Goal: Communication & Community: Answer question/provide support

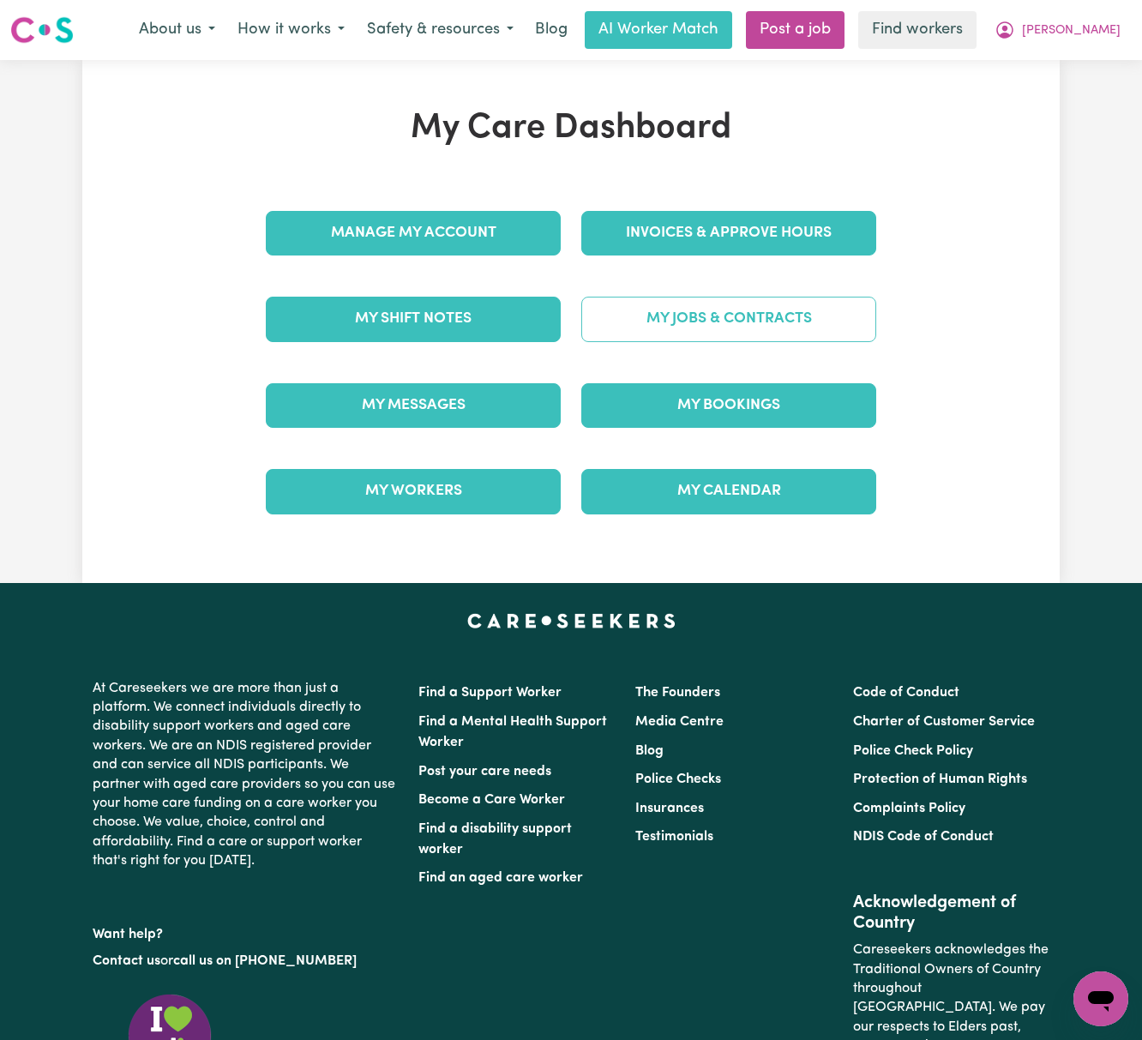
click at [708, 314] on link "My Jobs & Contracts" at bounding box center [728, 319] width 295 height 45
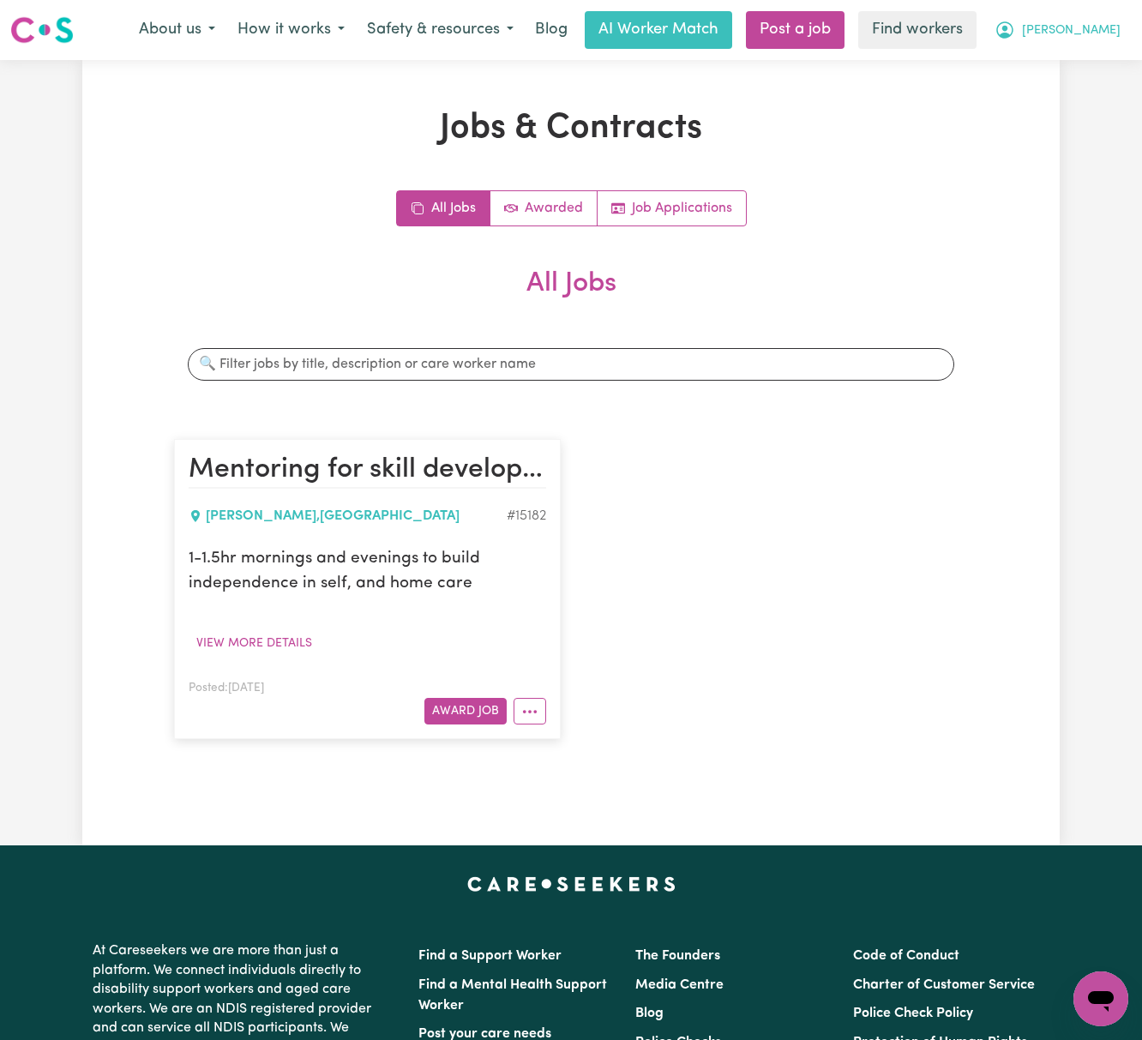
click at [1108, 15] on button "[PERSON_NAME]" at bounding box center [1057, 30] width 148 height 36
click at [1077, 59] on link "My Dashboard" at bounding box center [1062, 67] width 135 height 33
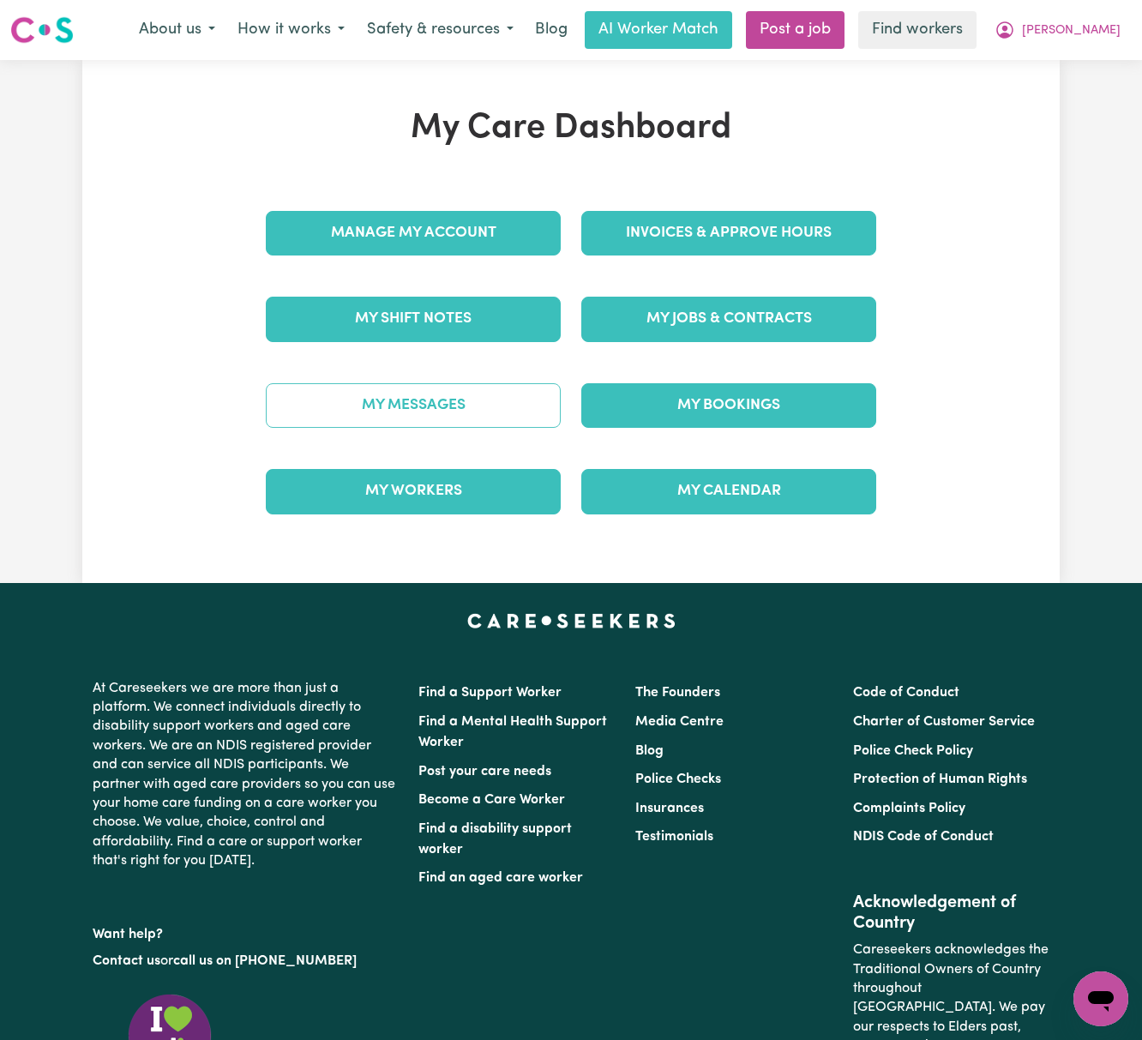
click at [466, 410] on link "My Messages" at bounding box center [413, 405] width 295 height 45
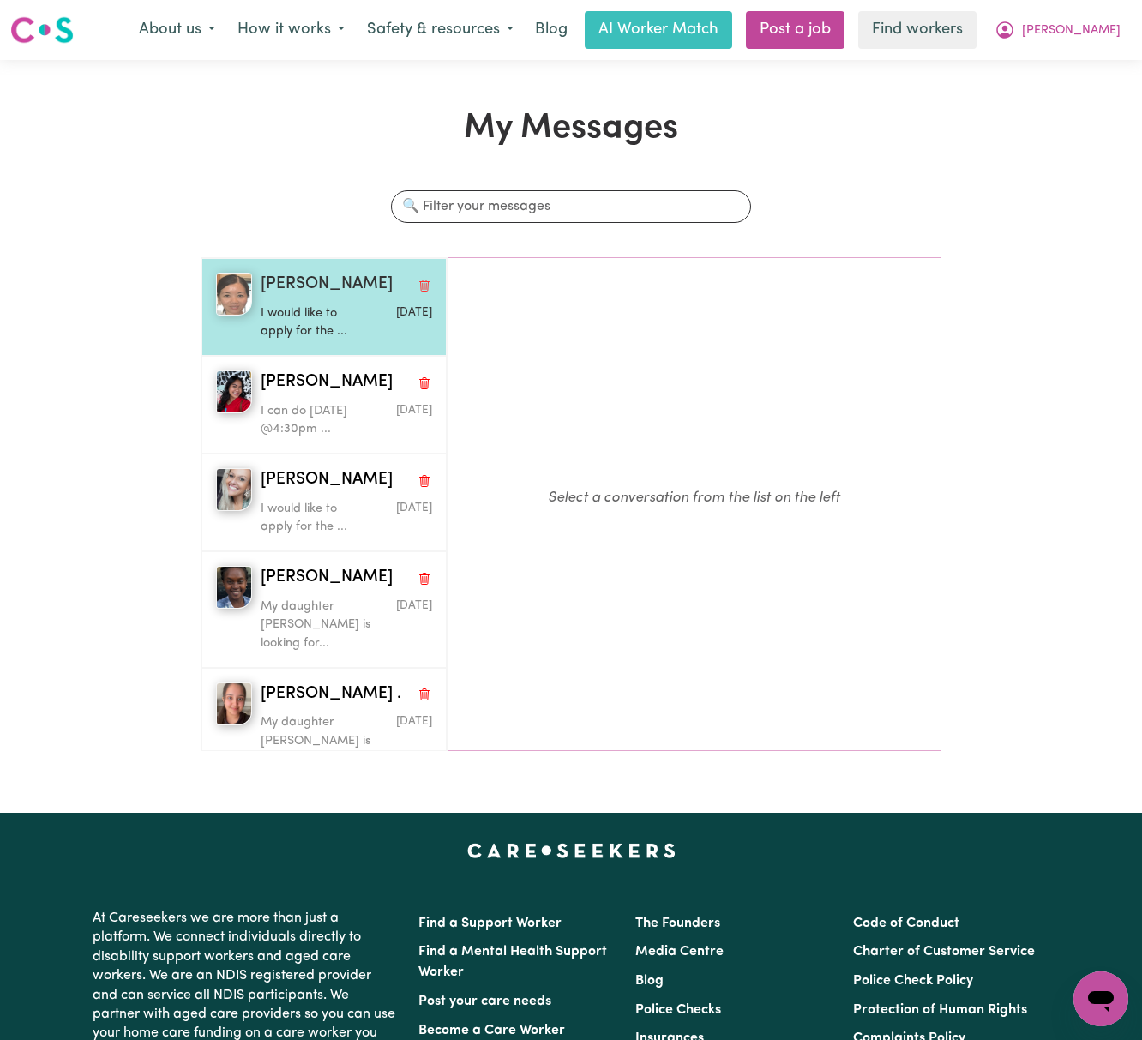
click at [296, 330] on p "I would like to apply for the ..." at bounding box center [318, 322] width 115 height 37
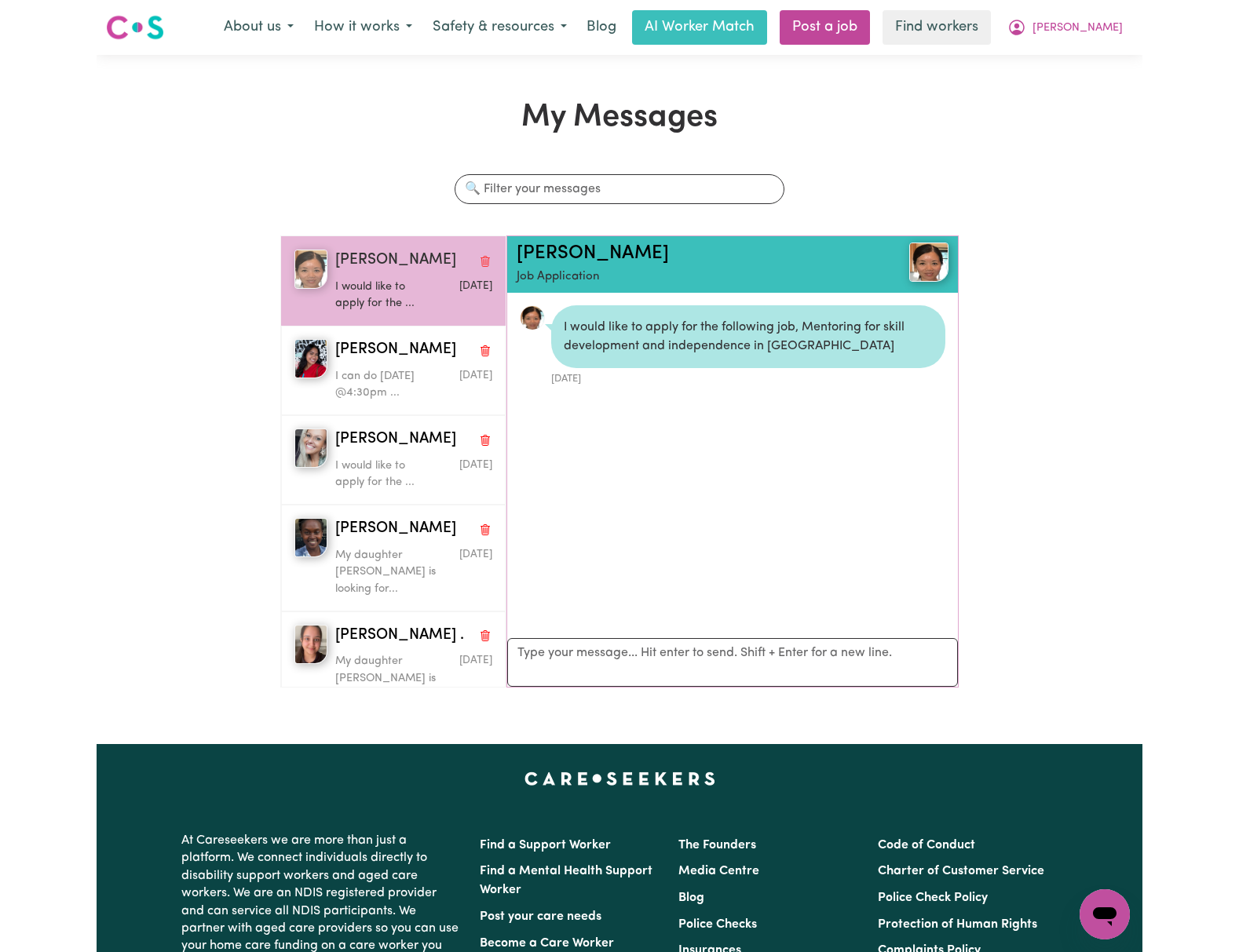
scroll to position [10, 0]
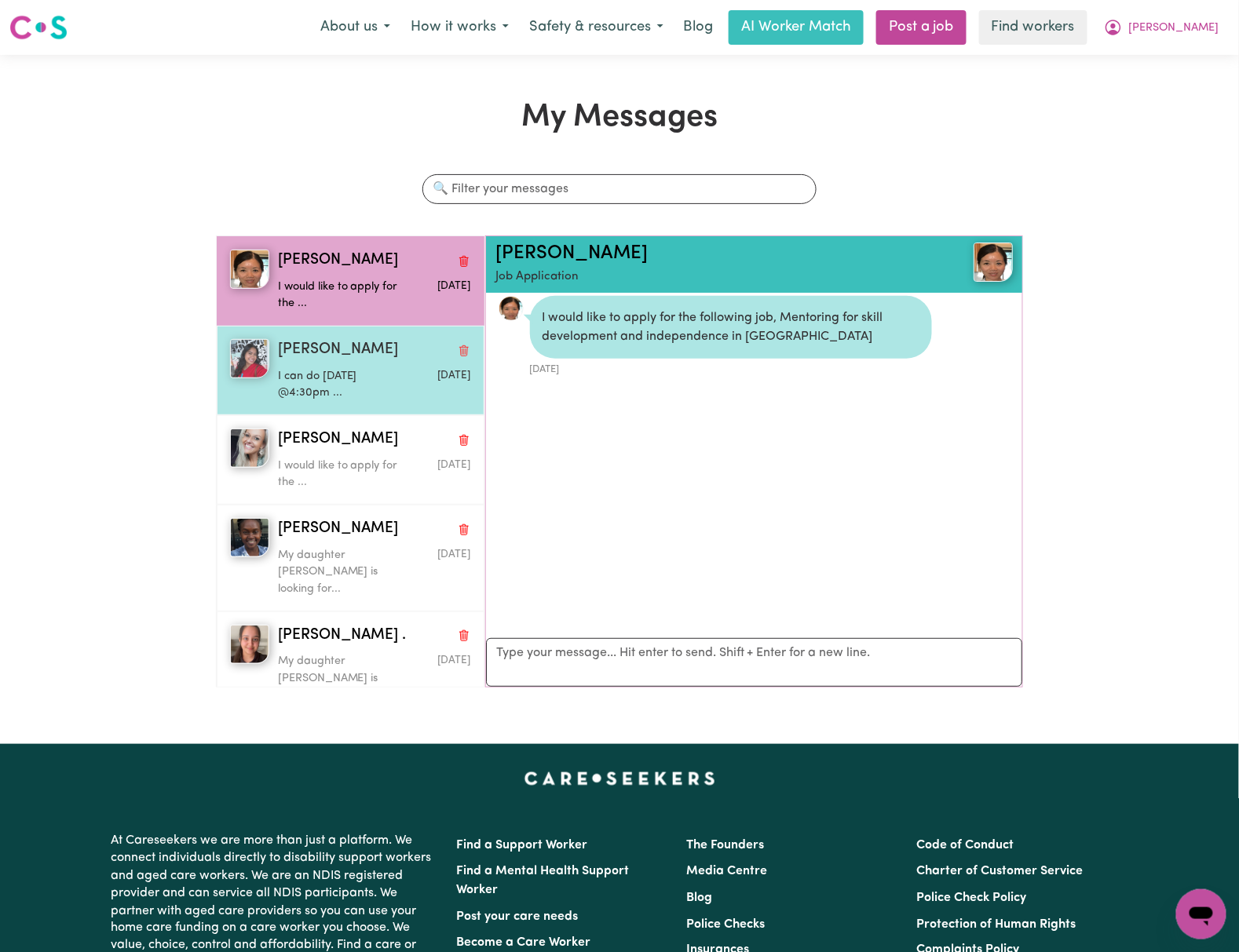
click at [340, 386] on p "I can do [DATE] @4:30pm ..." at bounding box center [342, 384] width 129 height 34
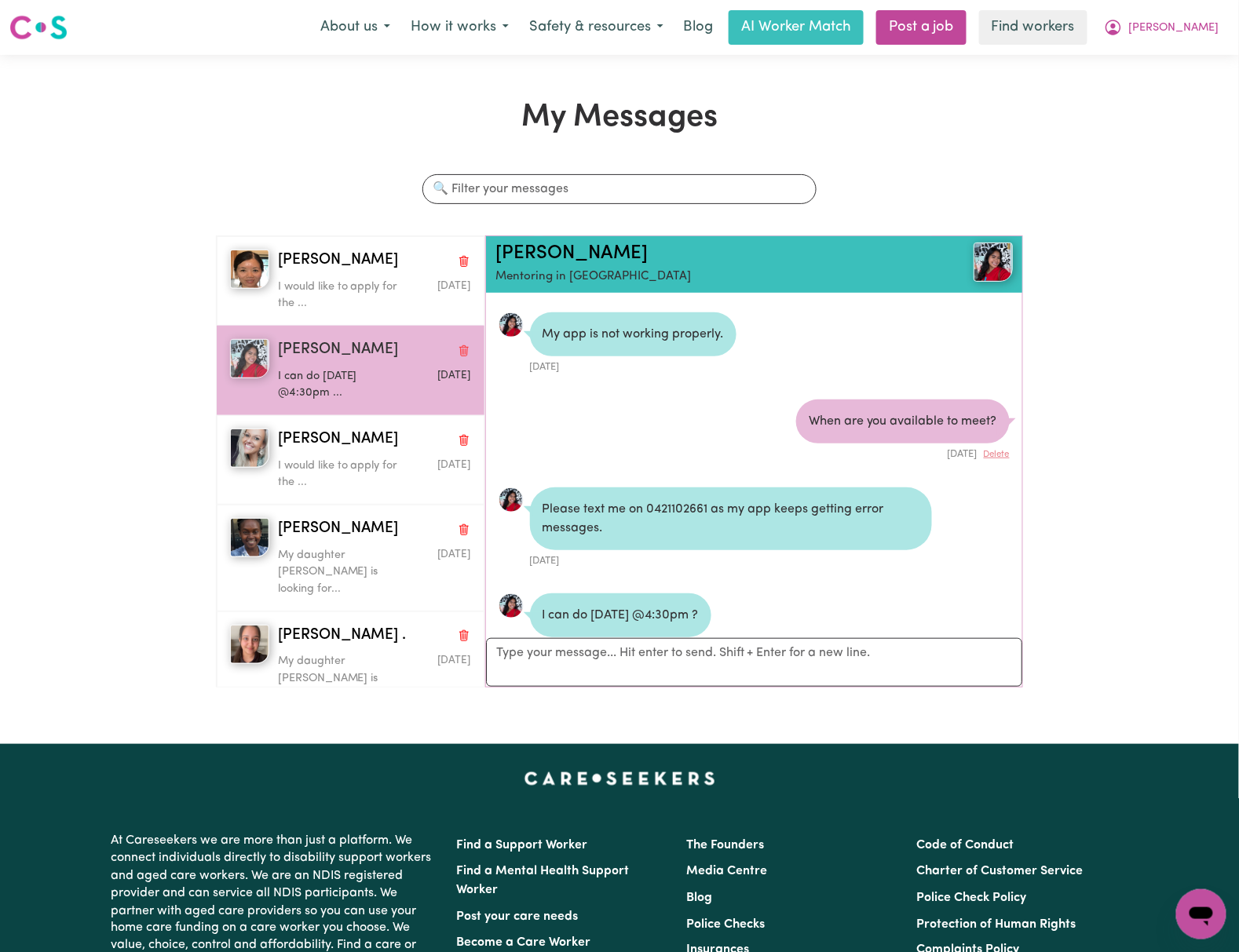
scroll to position [248, 0]
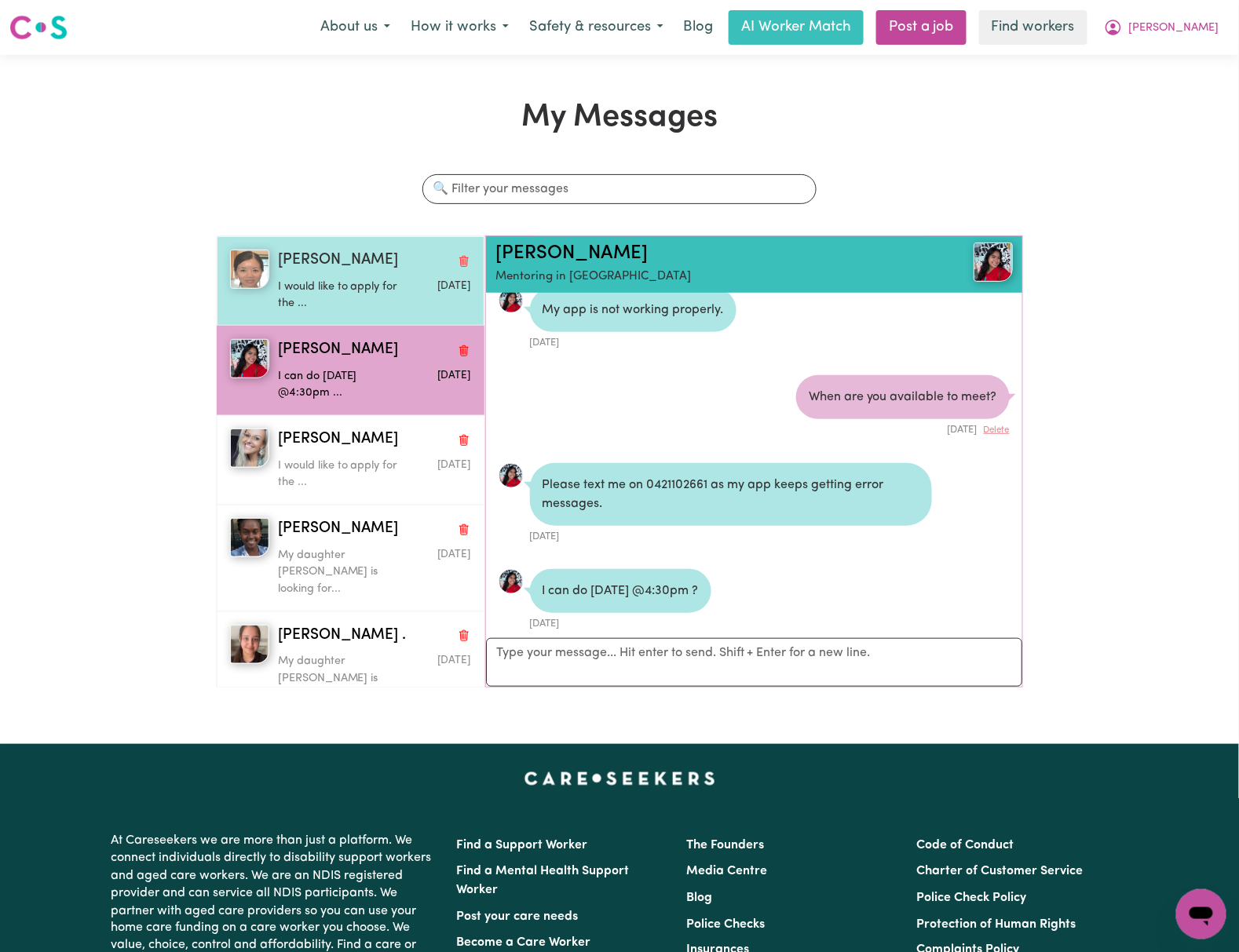
click at [364, 266] on div "[PERSON_NAME]" at bounding box center [374, 261] width 193 height 23
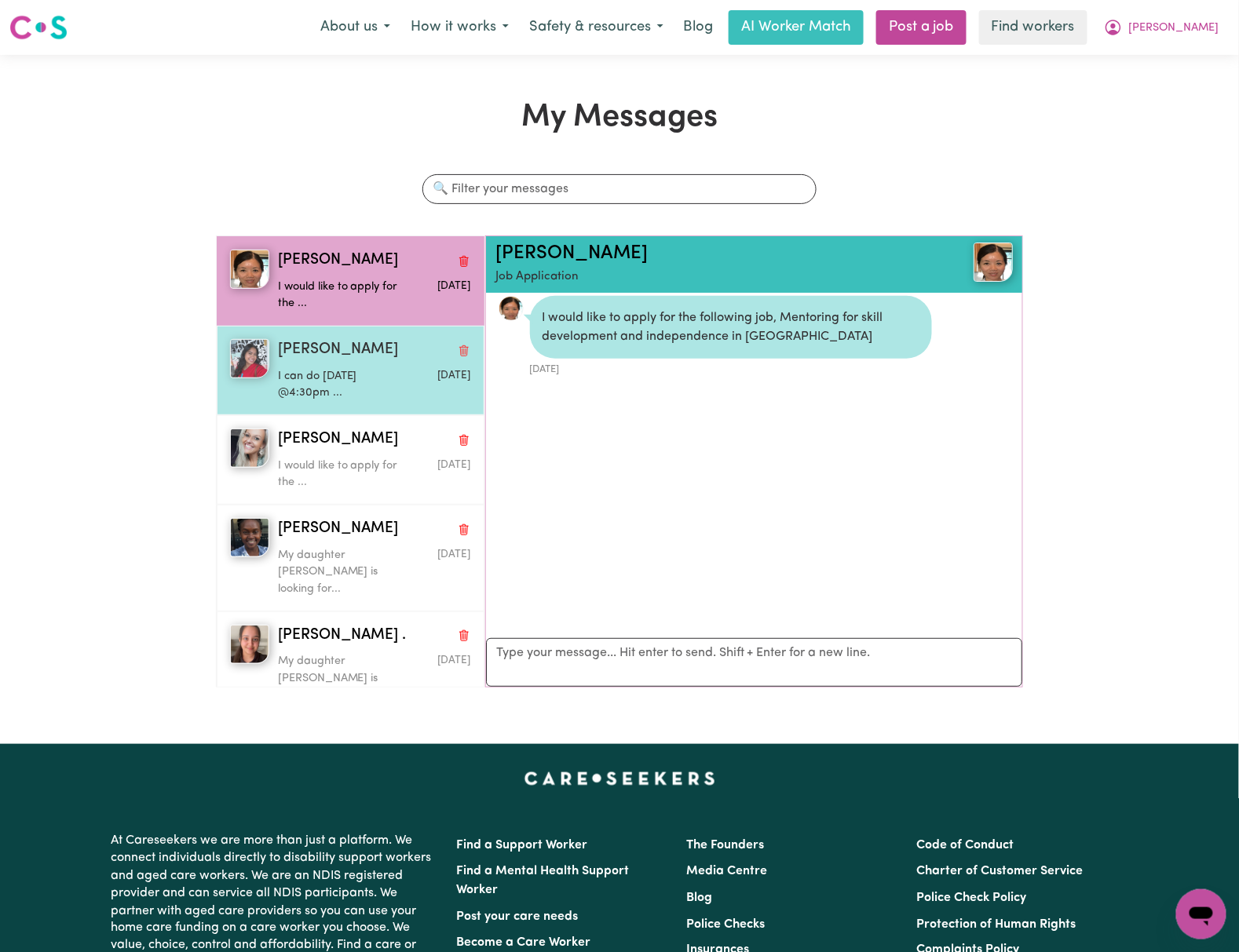
click at [332, 405] on div "[PERSON_NAME] can do [DATE] @4:30pm ... [DATE]" at bounding box center [351, 371] width 267 height 90
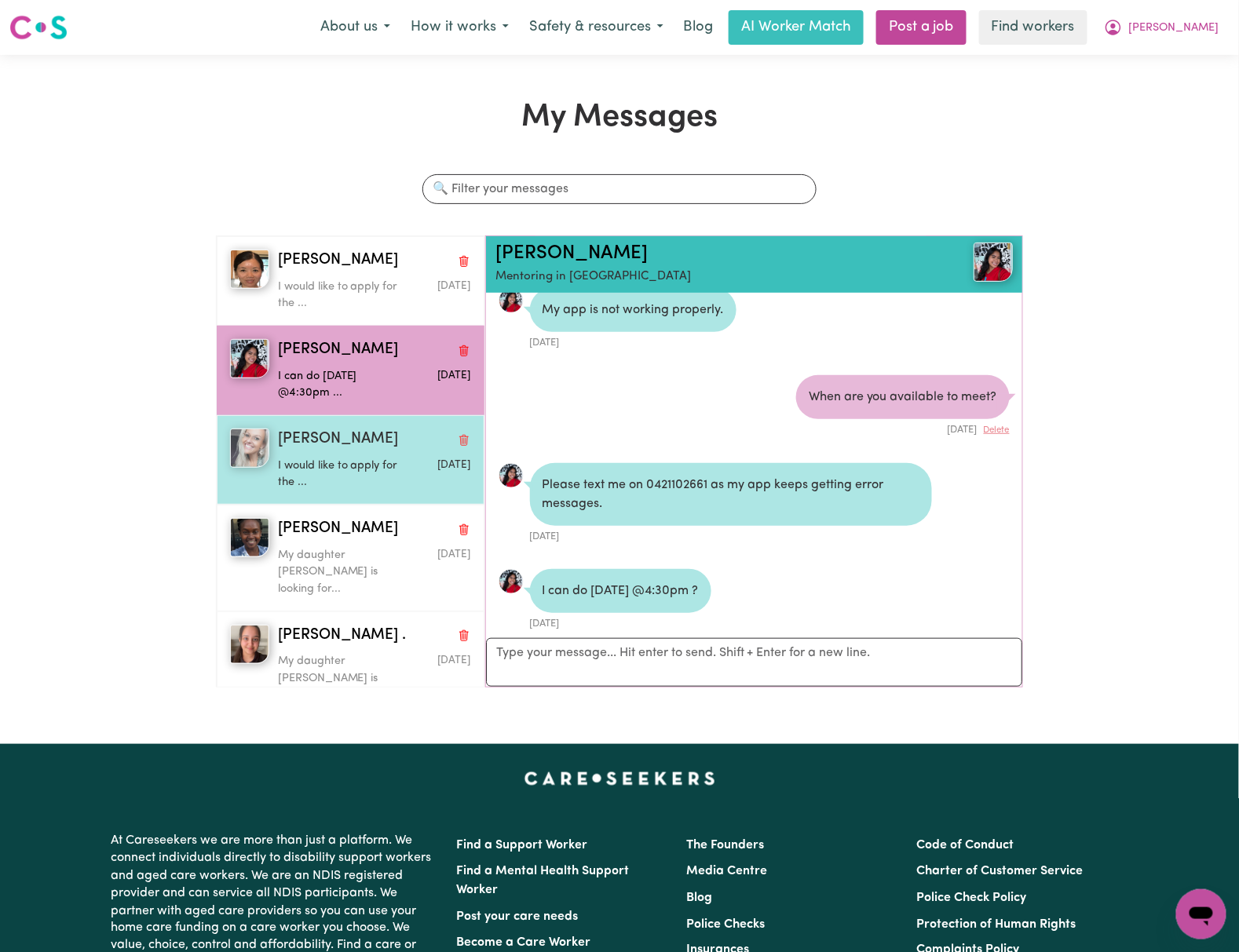
click at [345, 483] on p "I would like to apply for the ..." at bounding box center [342, 474] width 129 height 34
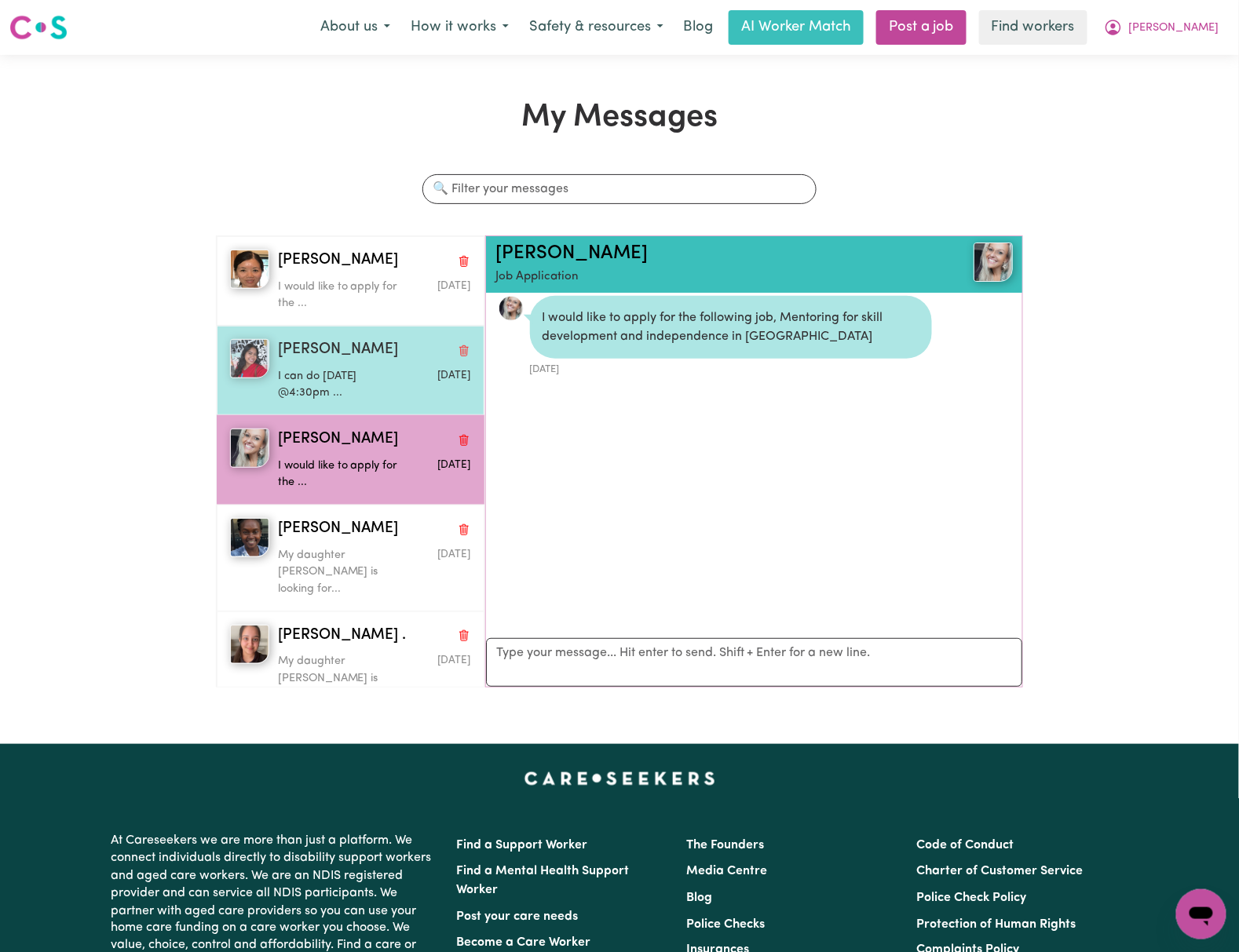
click at [371, 364] on div "[PERSON_NAME] can do [DATE] @4:30pm ... [DATE]" at bounding box center [370, 370] width 201 height 63
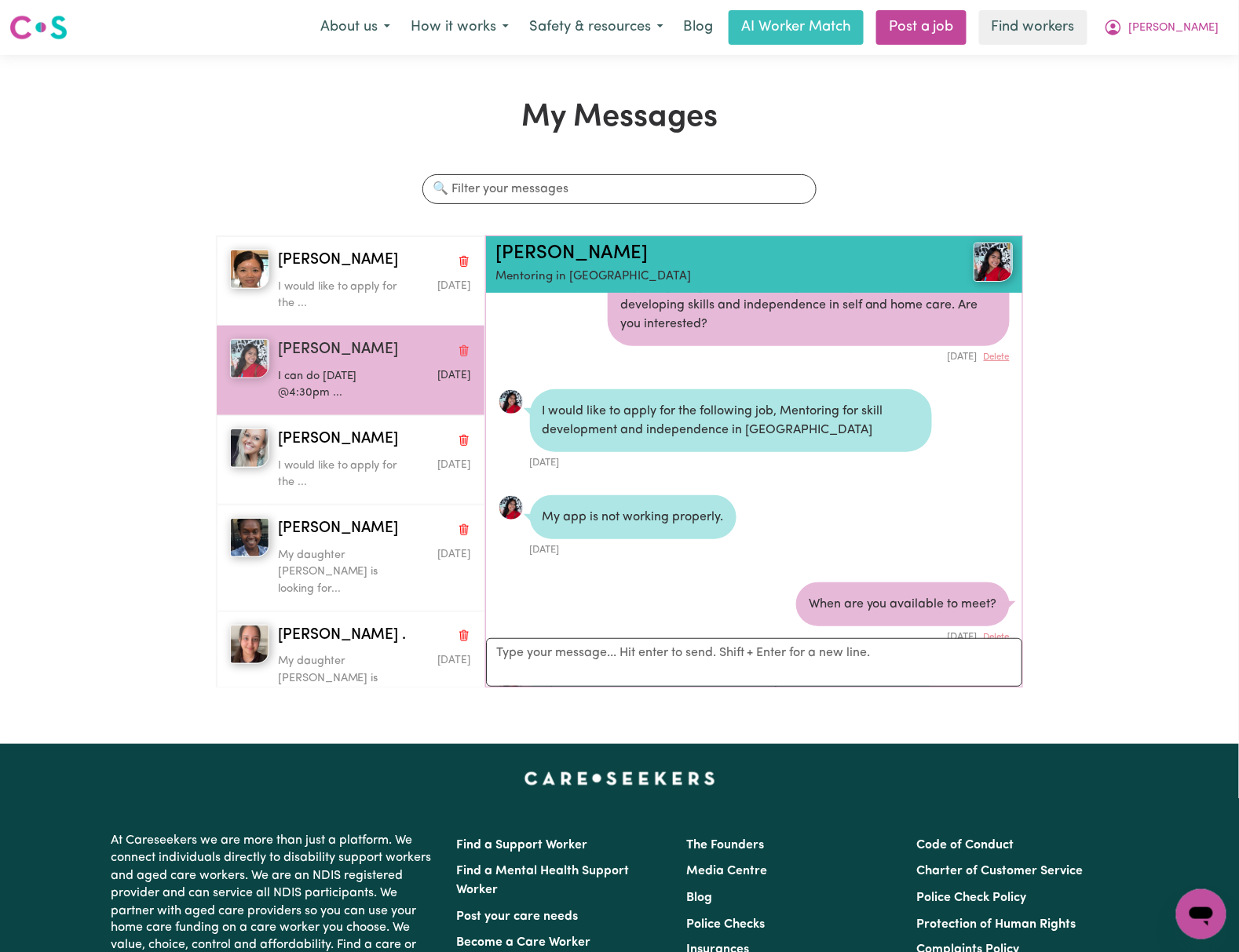
scroll to position [38, 0]
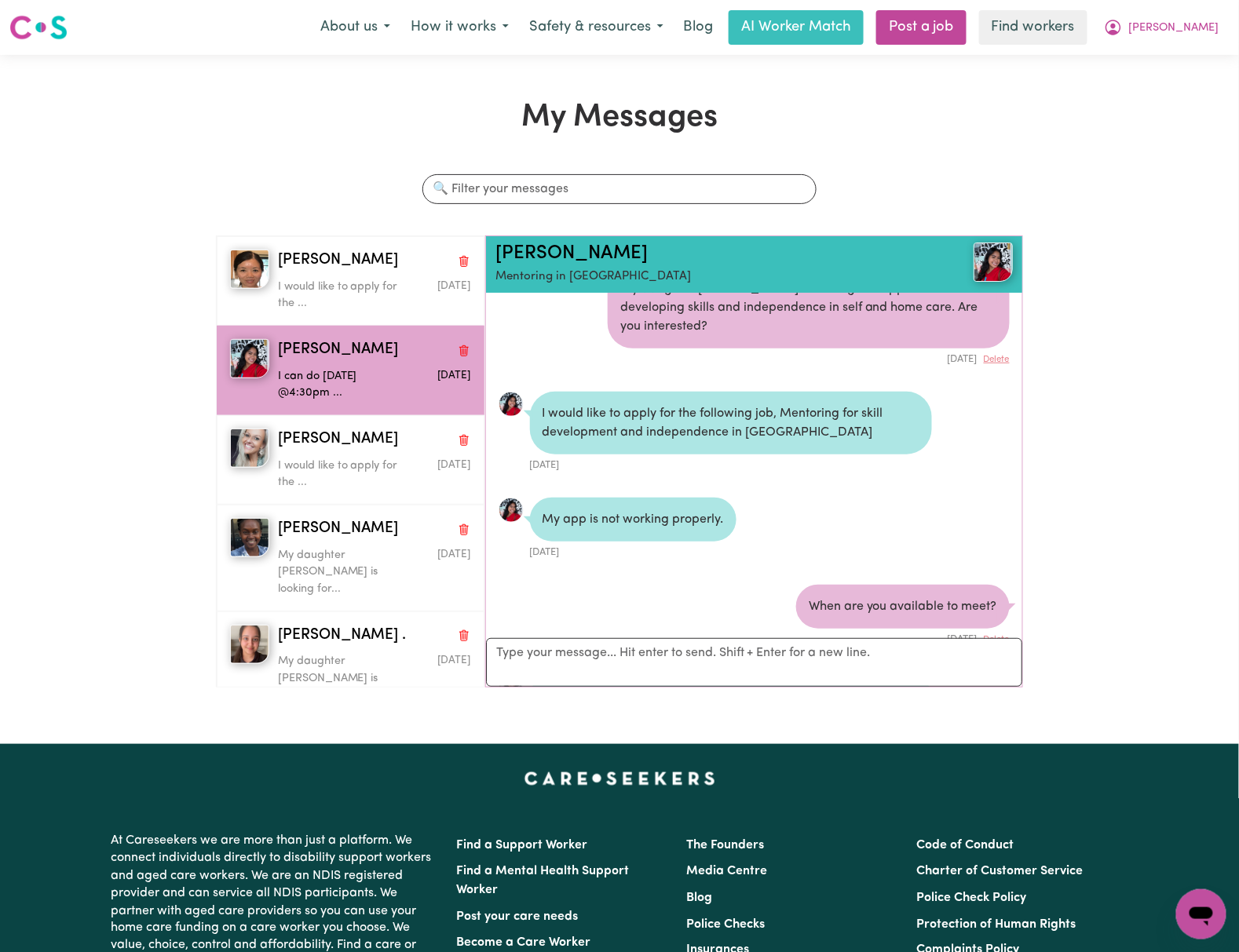
drag, startPoint x: 3, startPoint y: 650, endPoint x: -3, endPoint y: 590, distance: 60.3
click at [0, 590] on html "Menu About us How it works Safety & resources Blog AI Worker Match Post a job F…" at bounding box center [619, 684] width 1239 height 1368
click at [406, 114] on h1 "My Messages" at bounding box center [619, 117] width 807 height 38
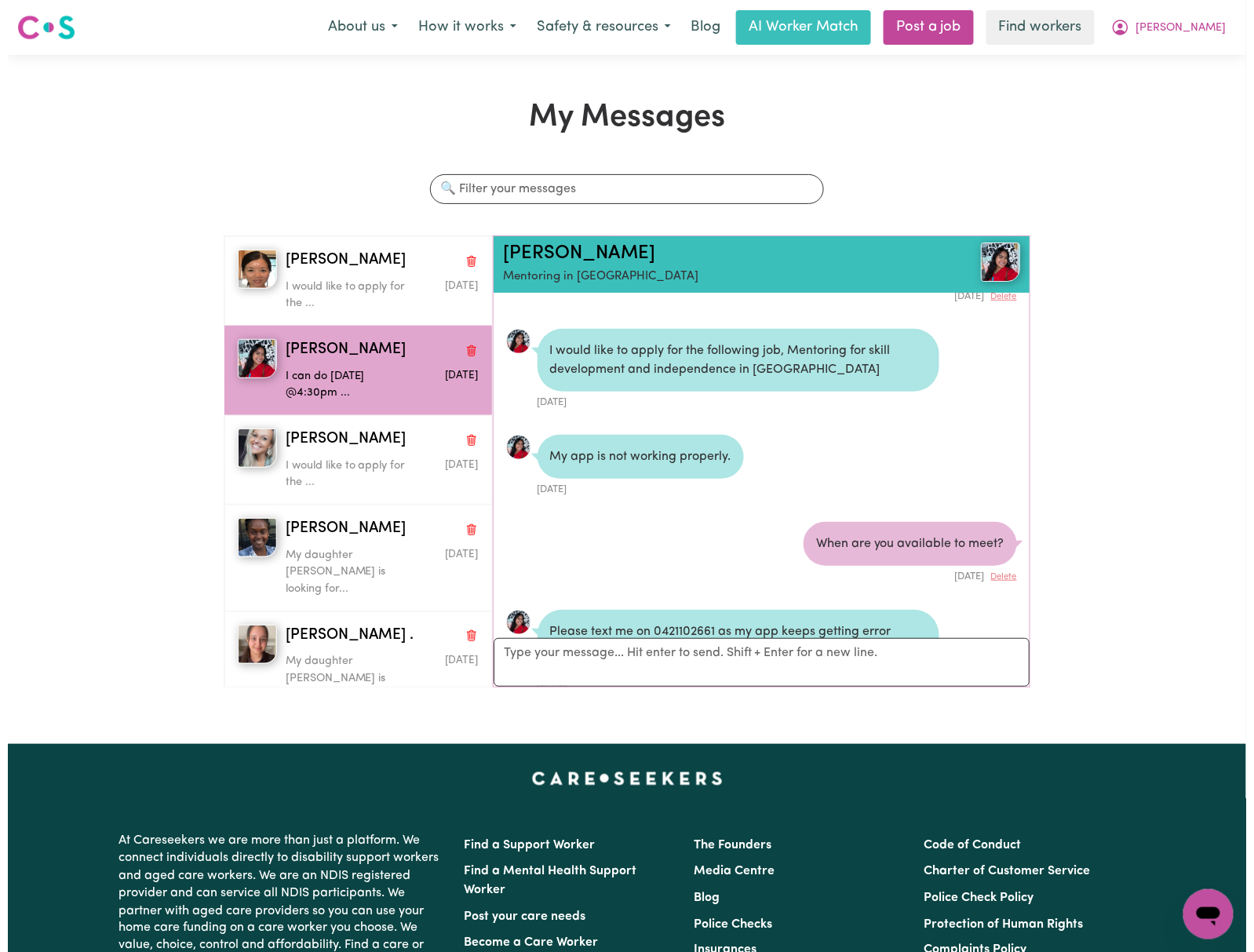
scroll to position [248, 0]
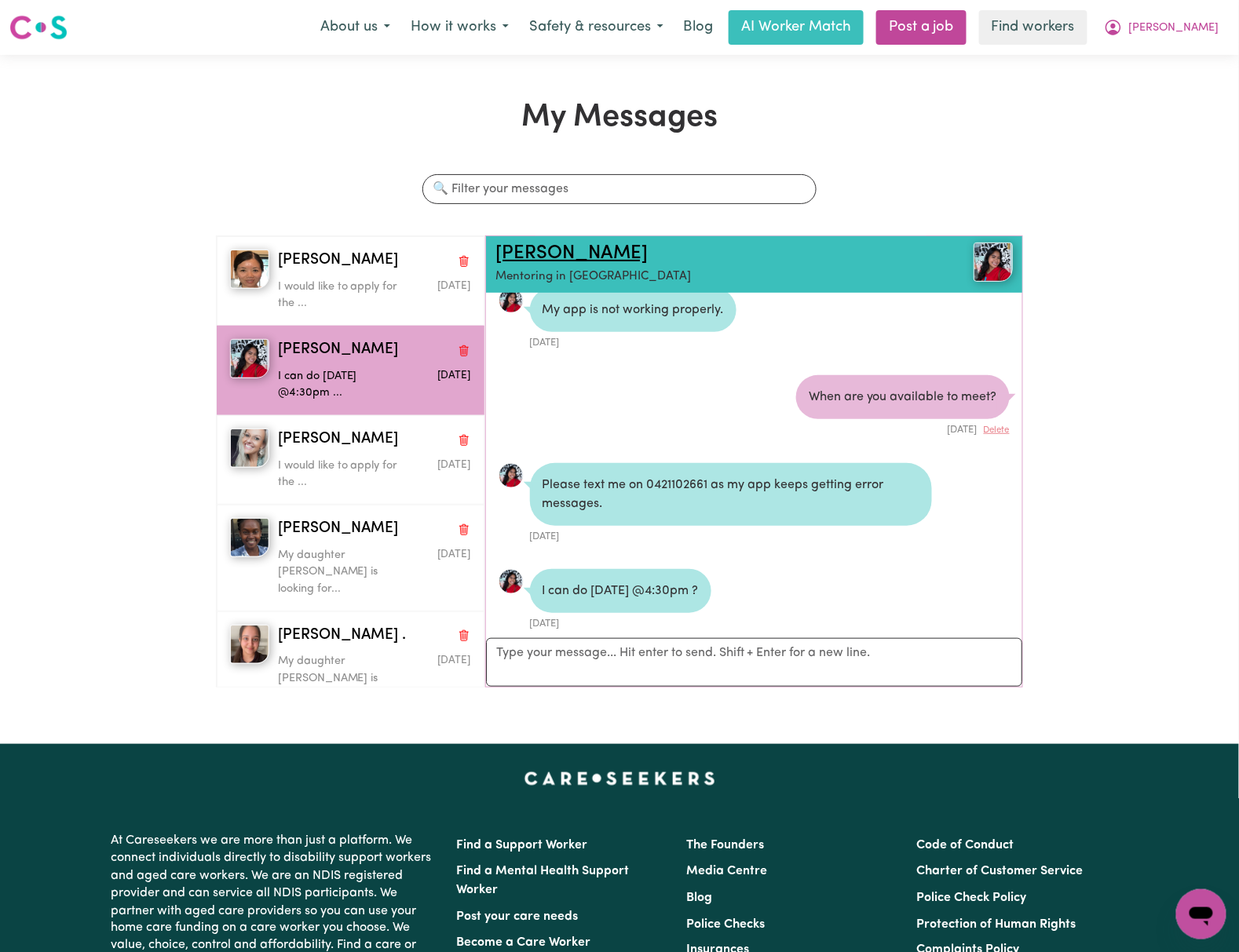
click at [551, 255] on link "[PERSON_NAME]" at bounding box center [571, 254] width 152 height 19
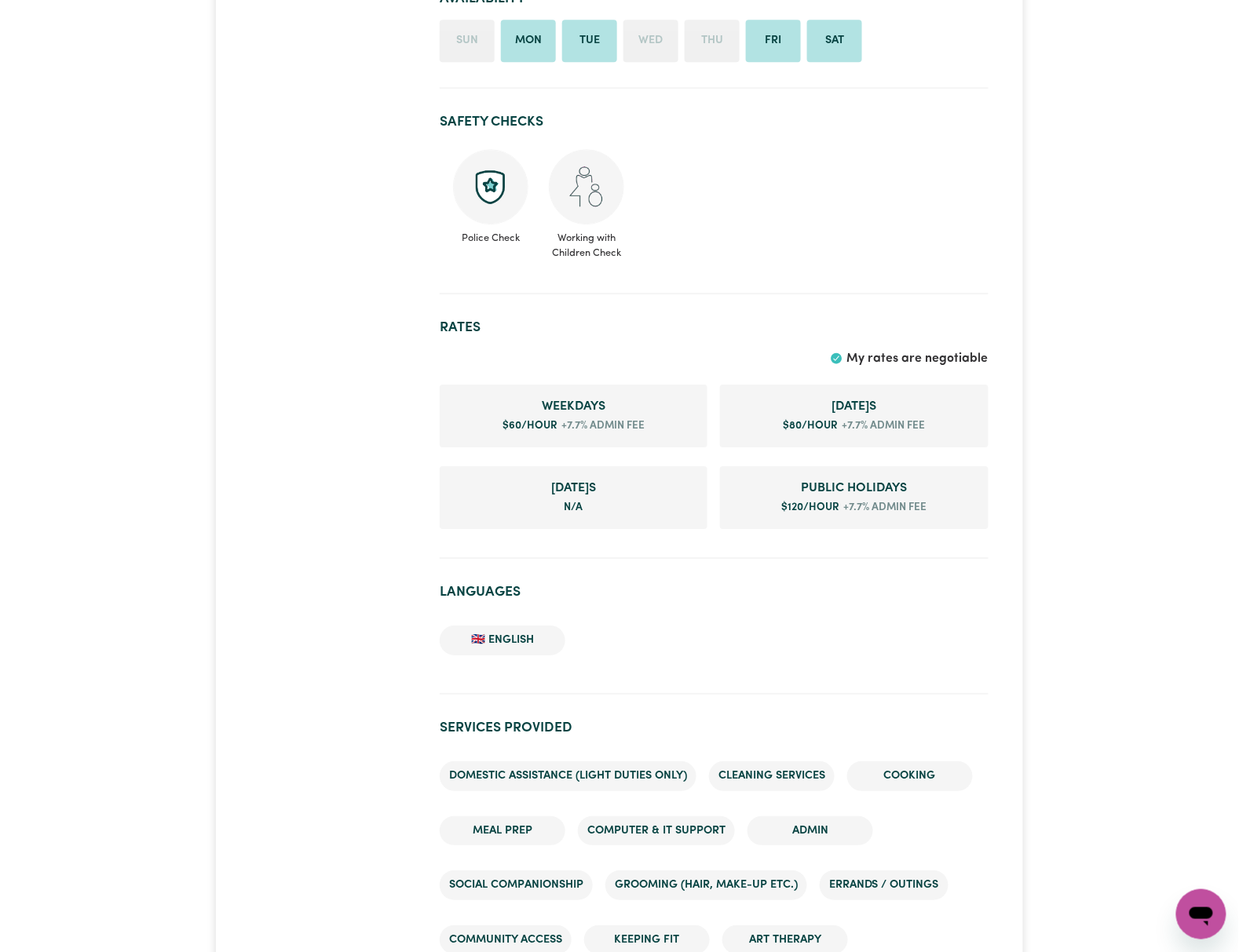
scroll to position [1359, 0]
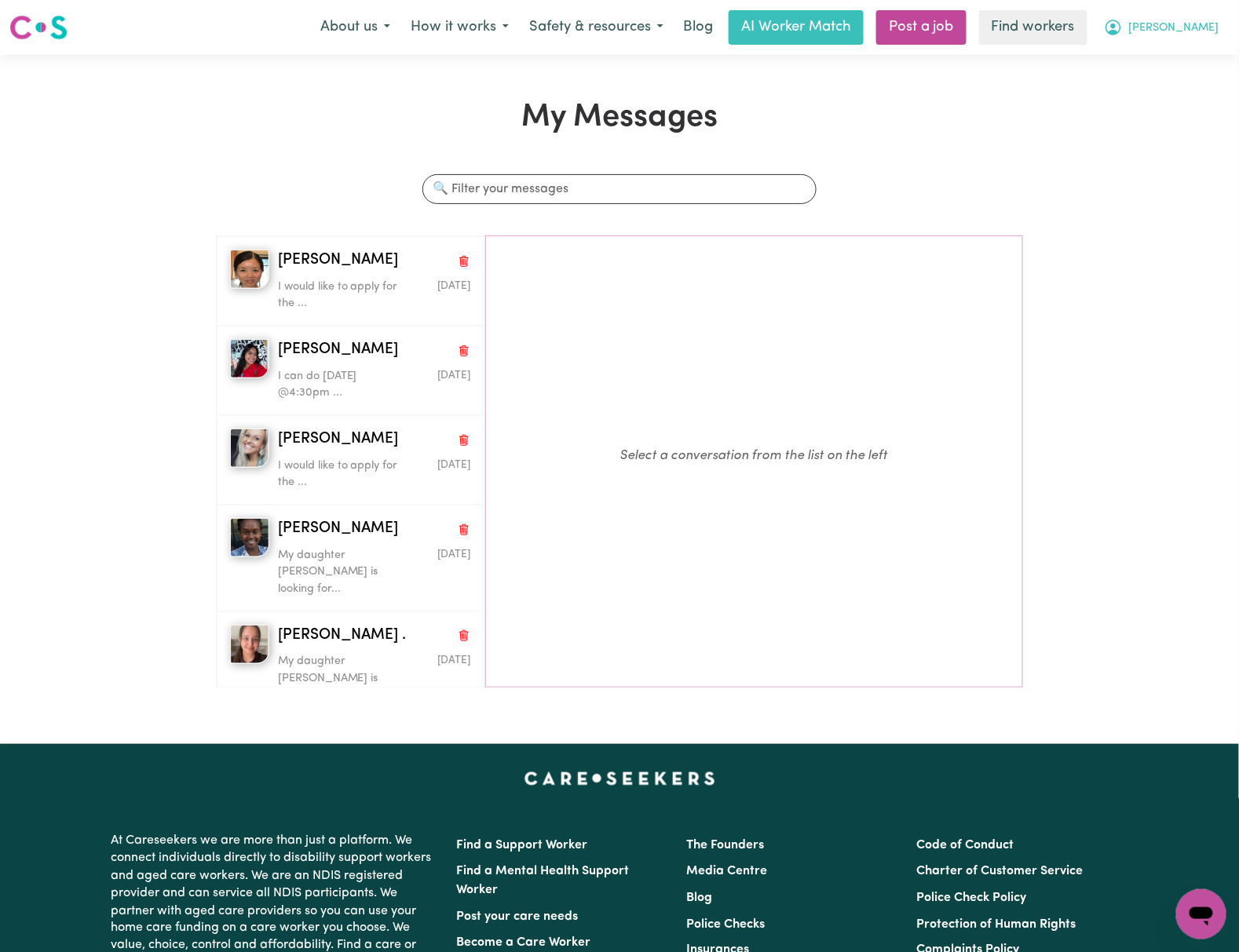
click at [1212, 31] on span "[PERSON_NAME]" at bounding box center [1174, 27] width 91 height 17
click at [1185, 64] on link "My Dashboard" at bounding box center [1166, 61] width 124 height 30
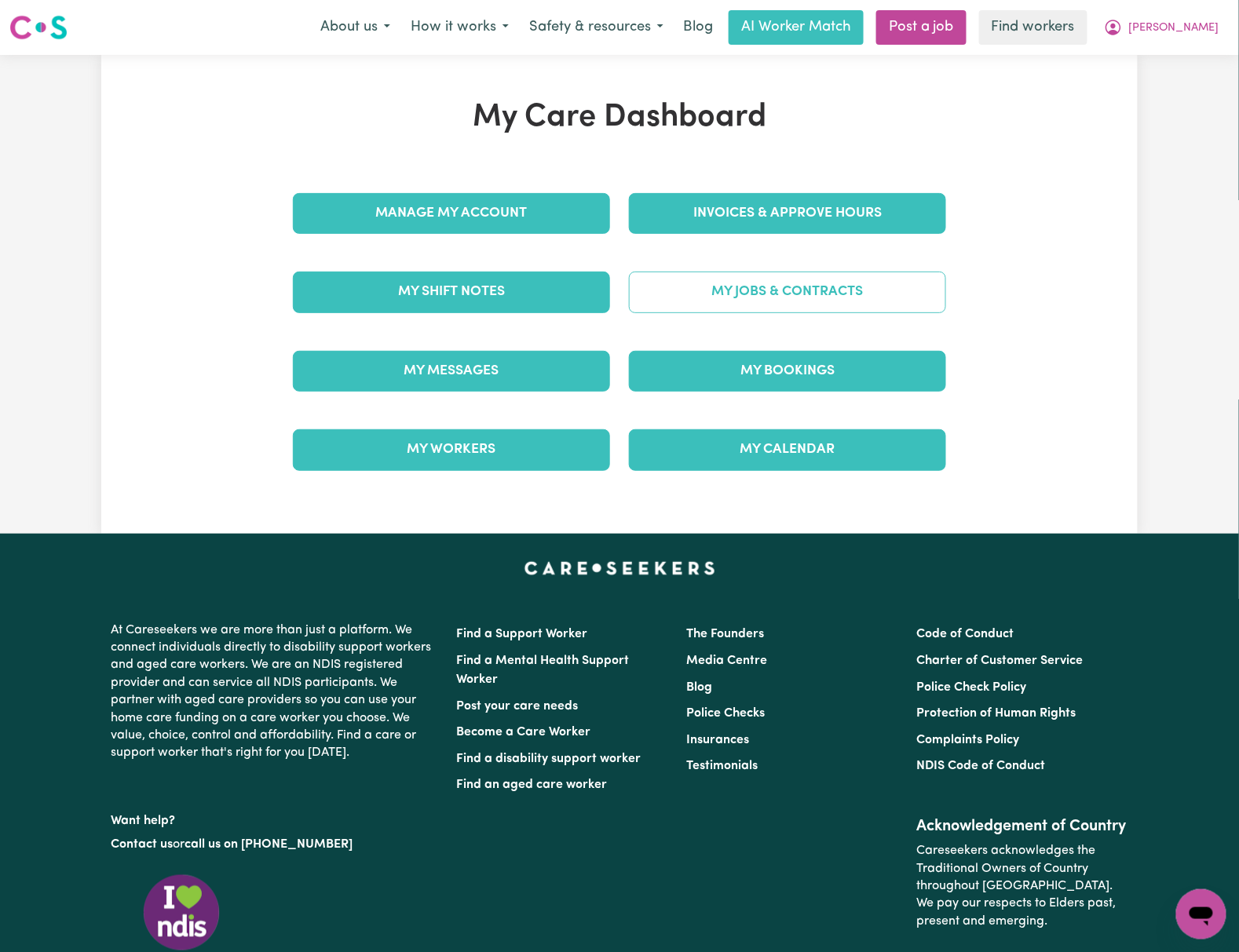
click at [831, 298] on link "My Jobs & Contracts" at bounding box center [788, 292] width 317 height 41
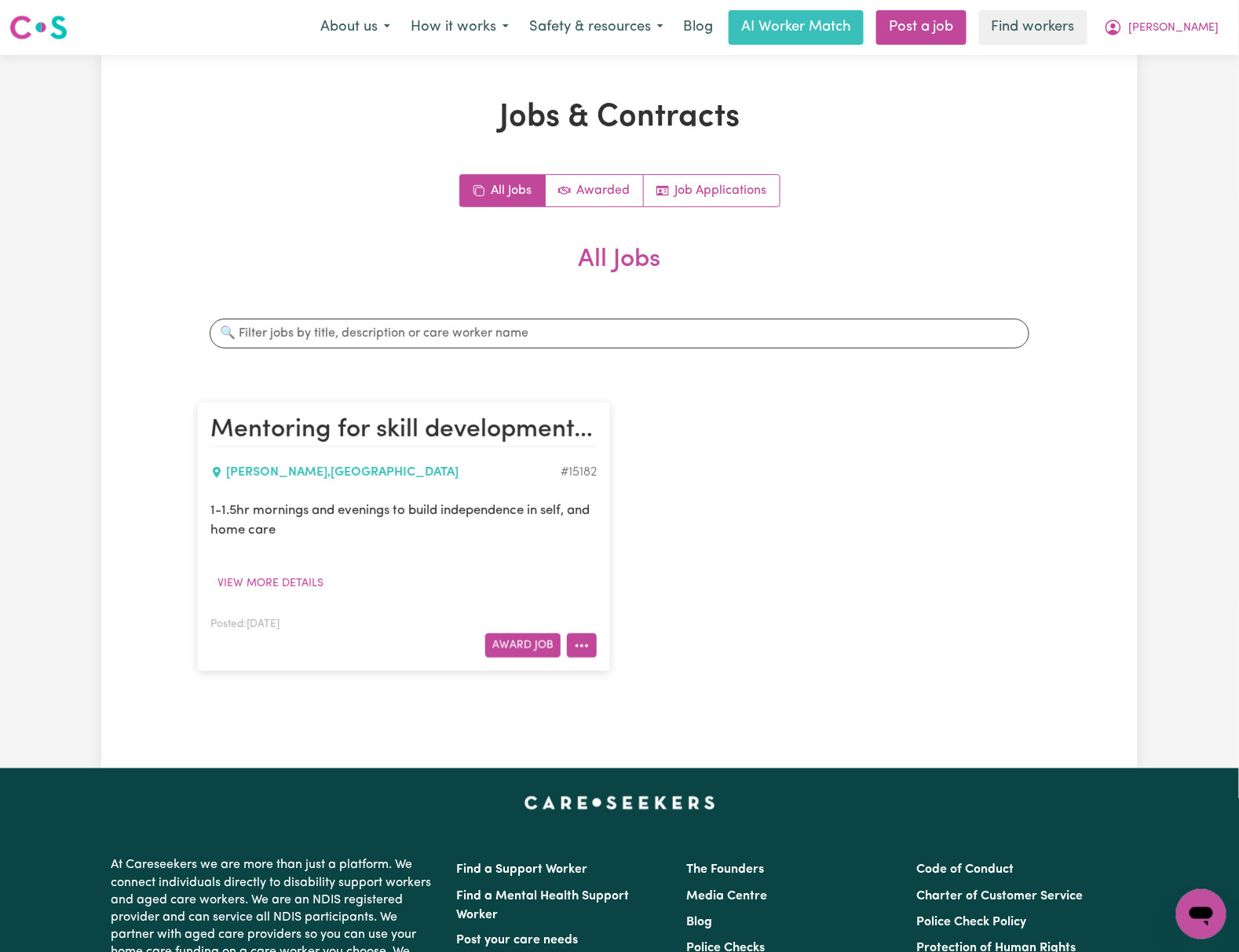
click at [579, 646] on icon "More options" at bounding box center [581, 645] width 16 height 16
click at [638, 688] on link "Hide Job" at bounding box center [629, 683] width 124 height 31
drag, startPoint x: 1215, startPoint y: 7, endPoint x: 1201, endPoint y: 23, distance: 21.3
click at [1215, 7] on nav "Menu About us How it works Safety & resources Blog AI Worker Match Post a job F…" at bounding box center [619, 27] width 1239 height 55
click at [1190, 36] on span "[PERSON_NAME]" at bounding box center [1174, 27] width 91 height 17
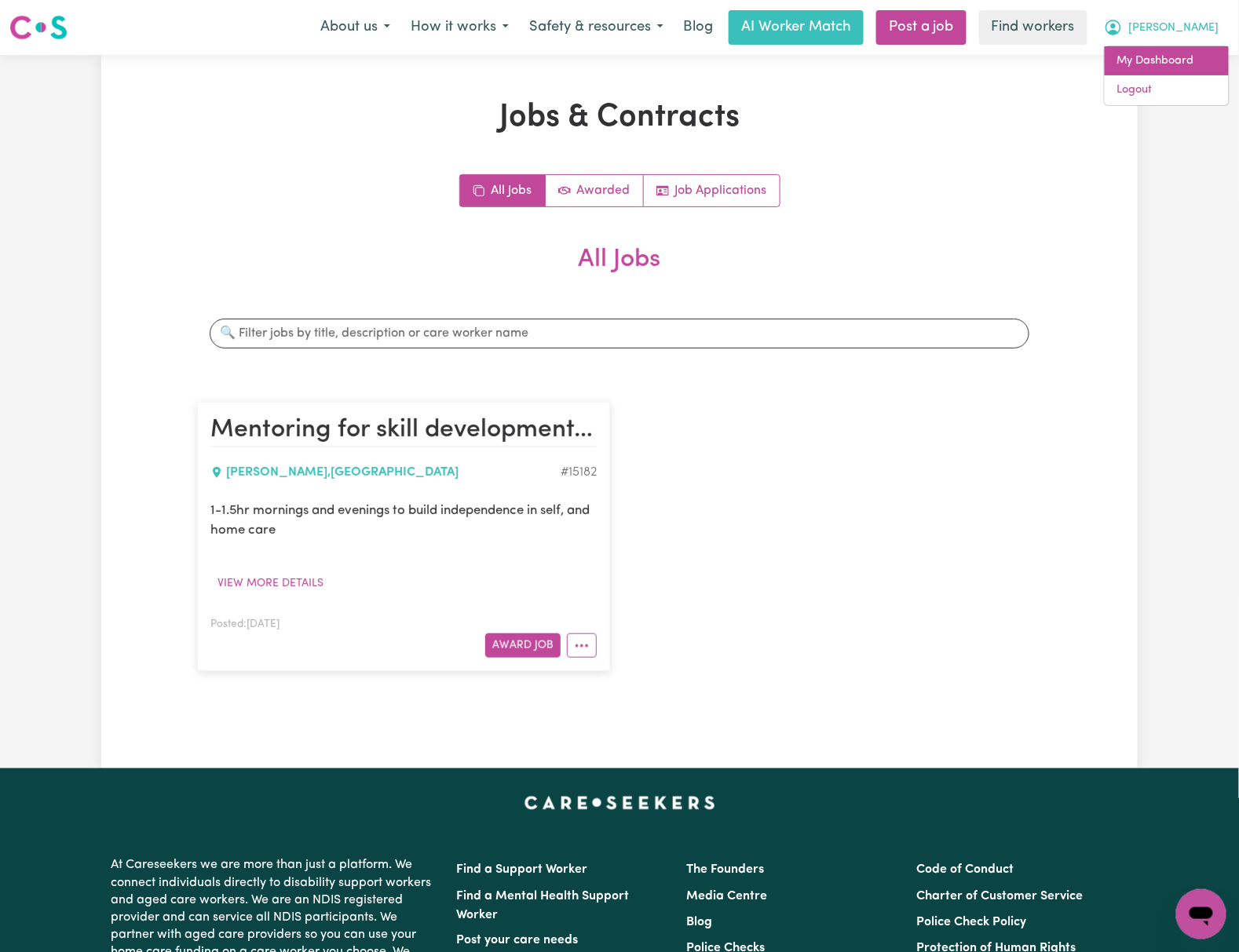
click at [1179, 55] on link "My Dashboard" at bounding box center [1166, 61] width 124 height 30
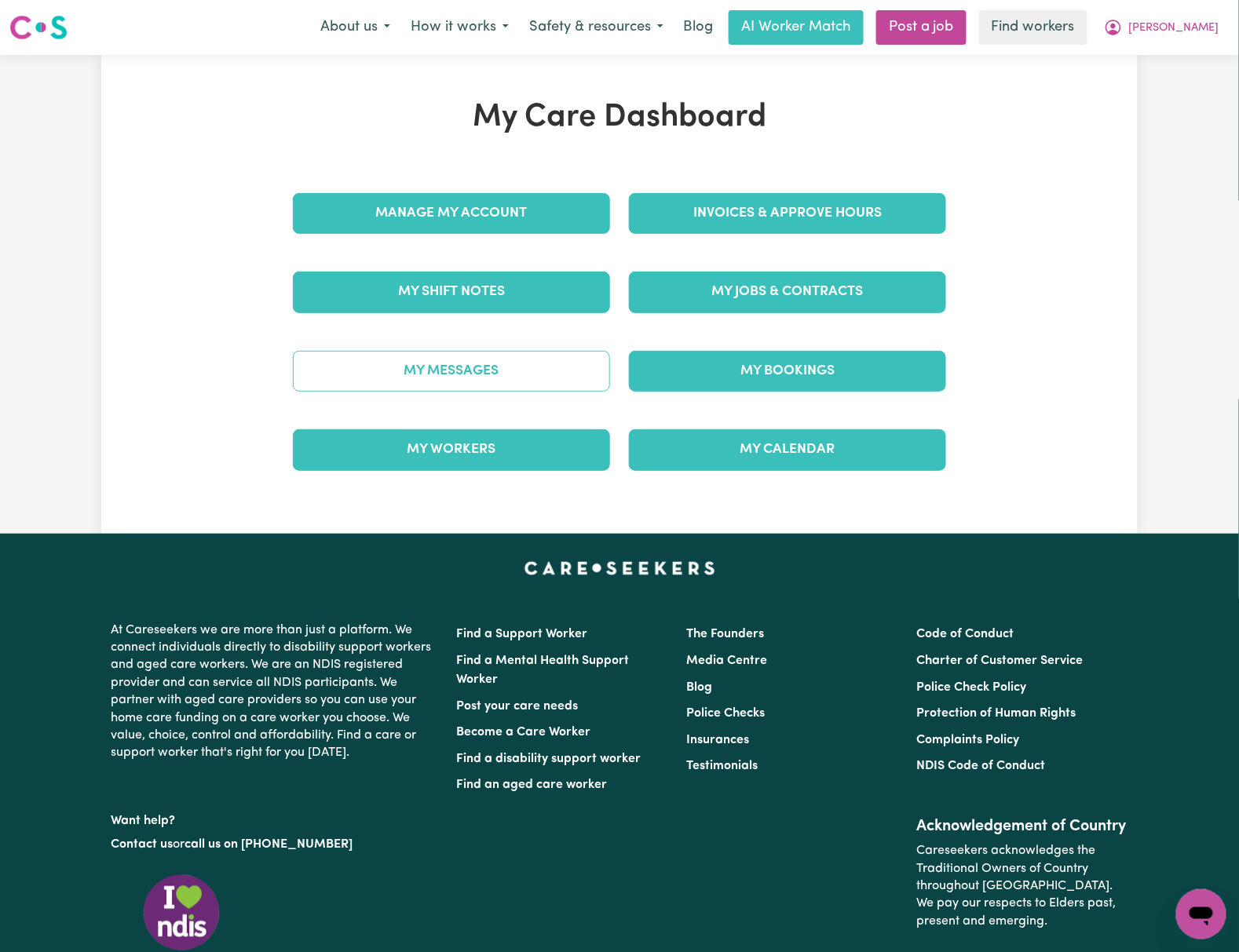
click at [481, 371] on link "My Messages" at bounding box center [451, 371] width 317 height 41
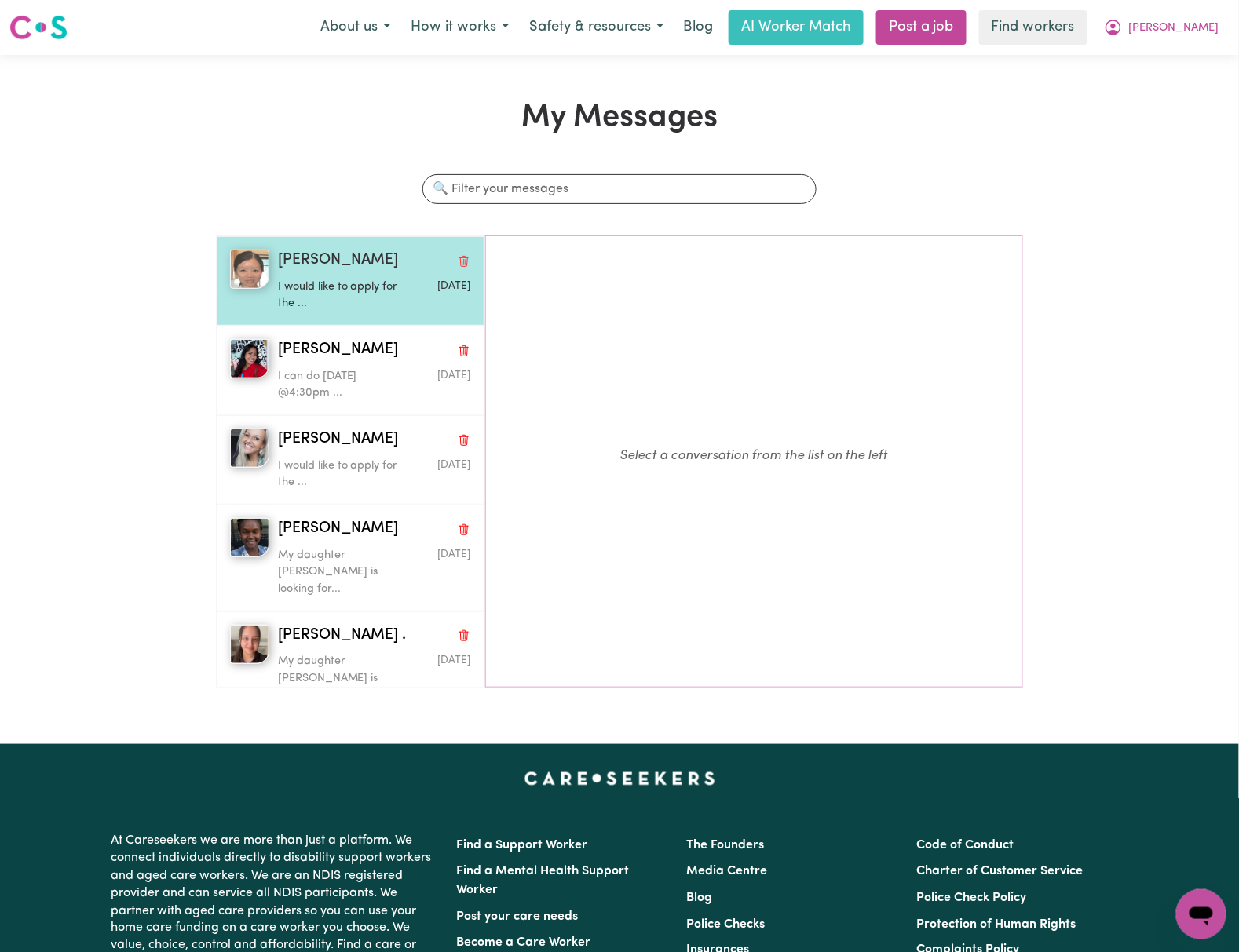
click at [306, 302] on p "I would like to apply for the ..." at bounding box center [342, 295] width 129 height 34
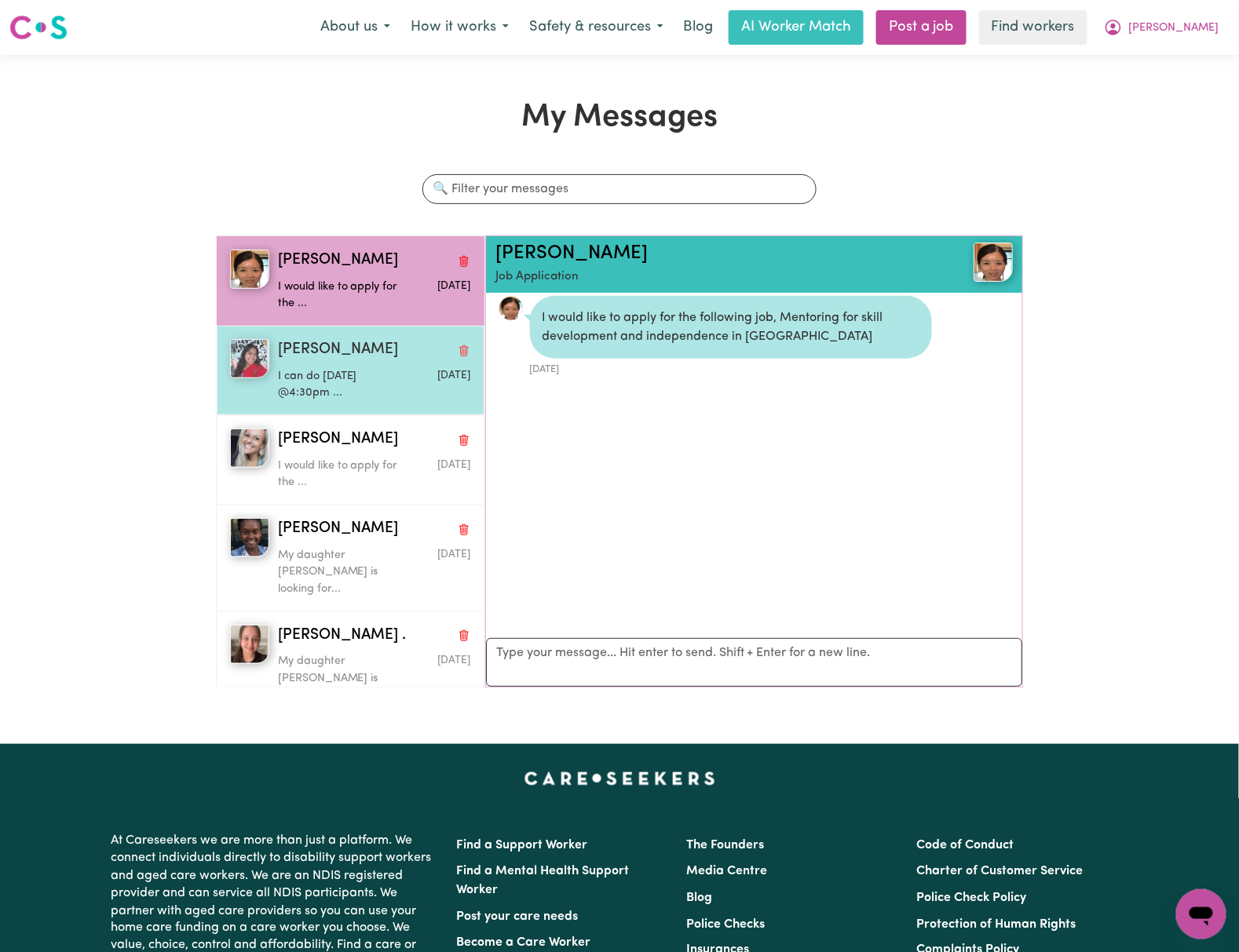
click at [328, 362] on span "[PERSON_NAME]" at bounding box center [338, 350] width 121 height 23
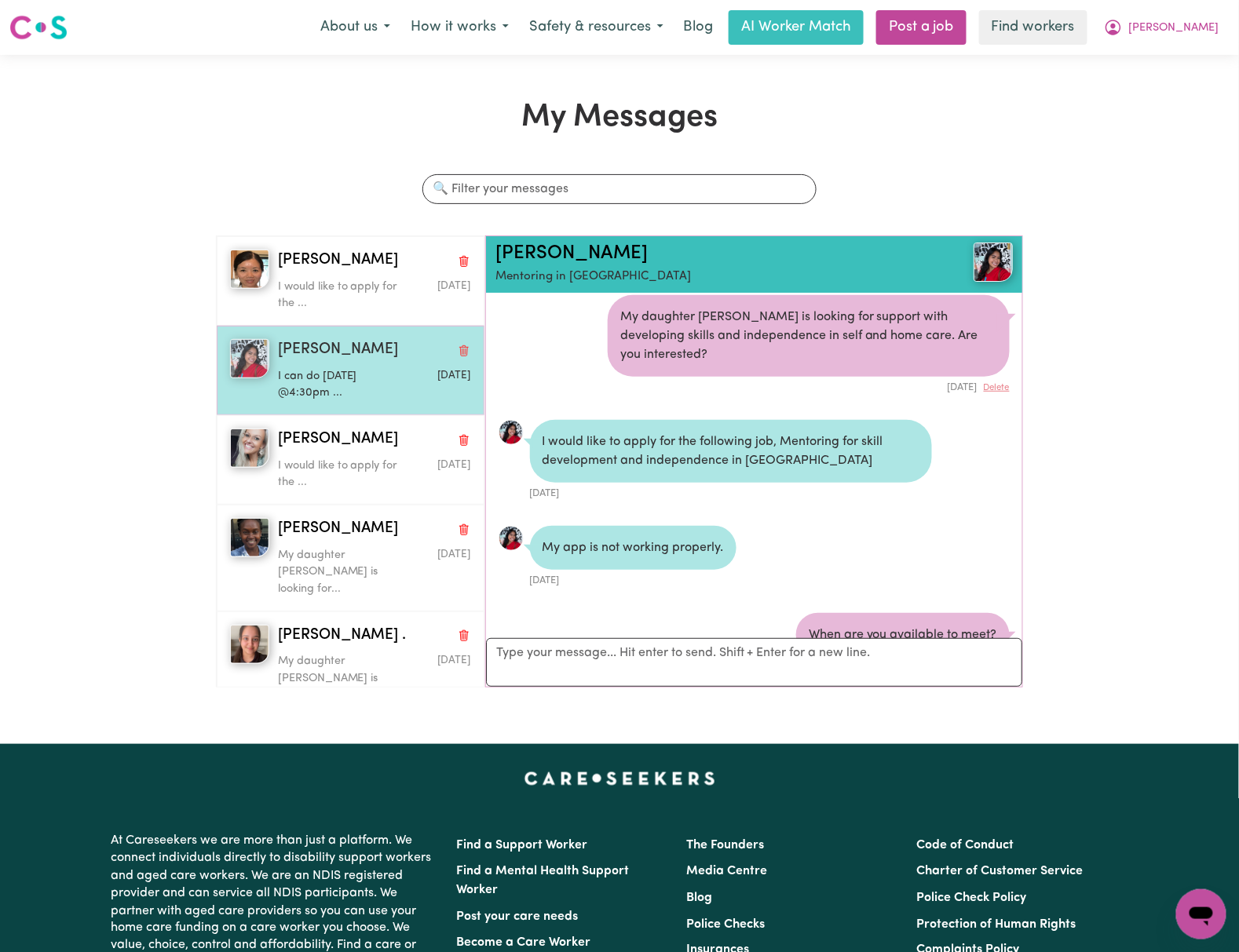
scroll to position [248, 0]
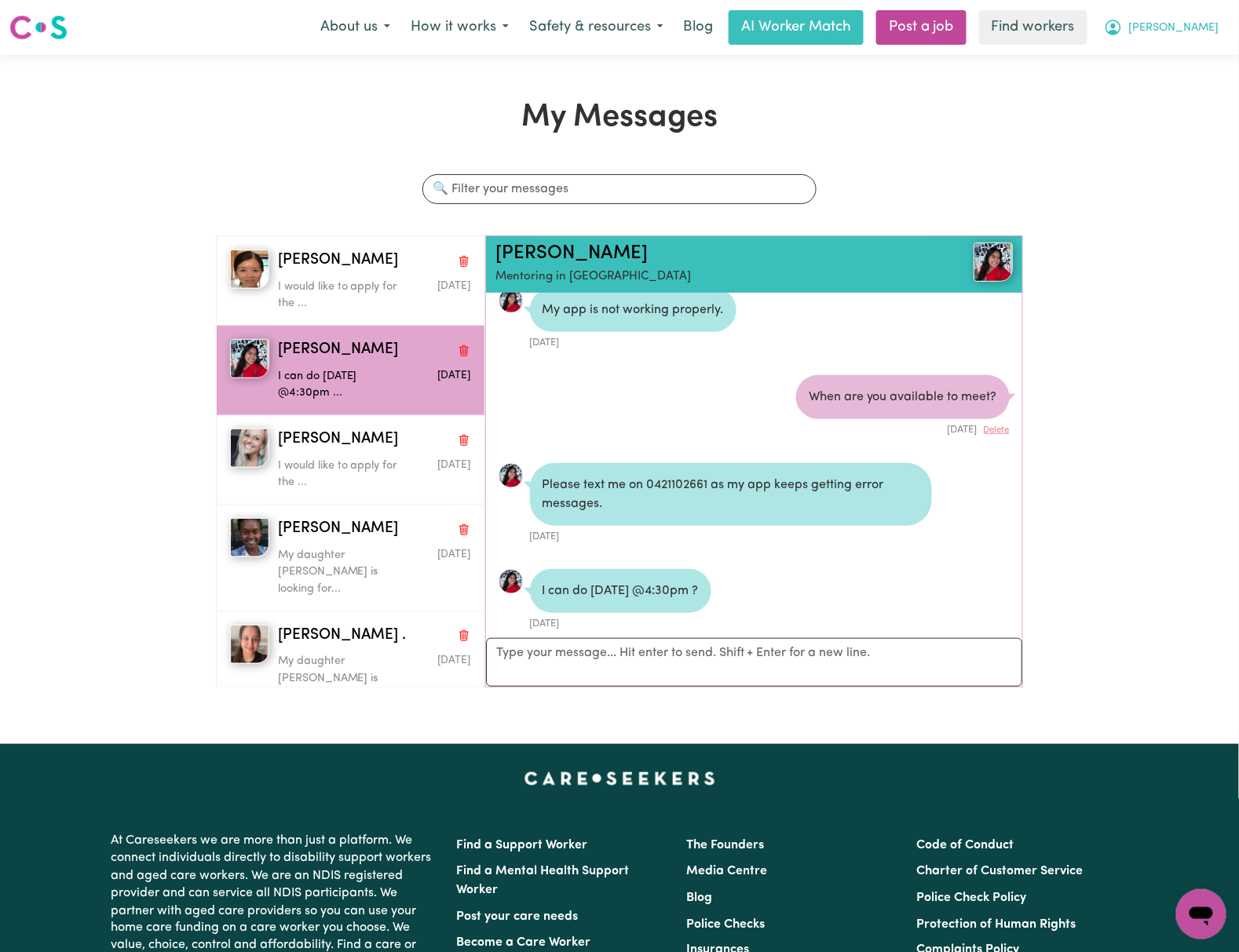
click at [1215, 27] on button "[PERSON_NAME]" at bounding box center [1161, 27] width 136 height 33
click at [1162, 92] on link "Logout" at bounding box center [1166, 90] width 124 height 30
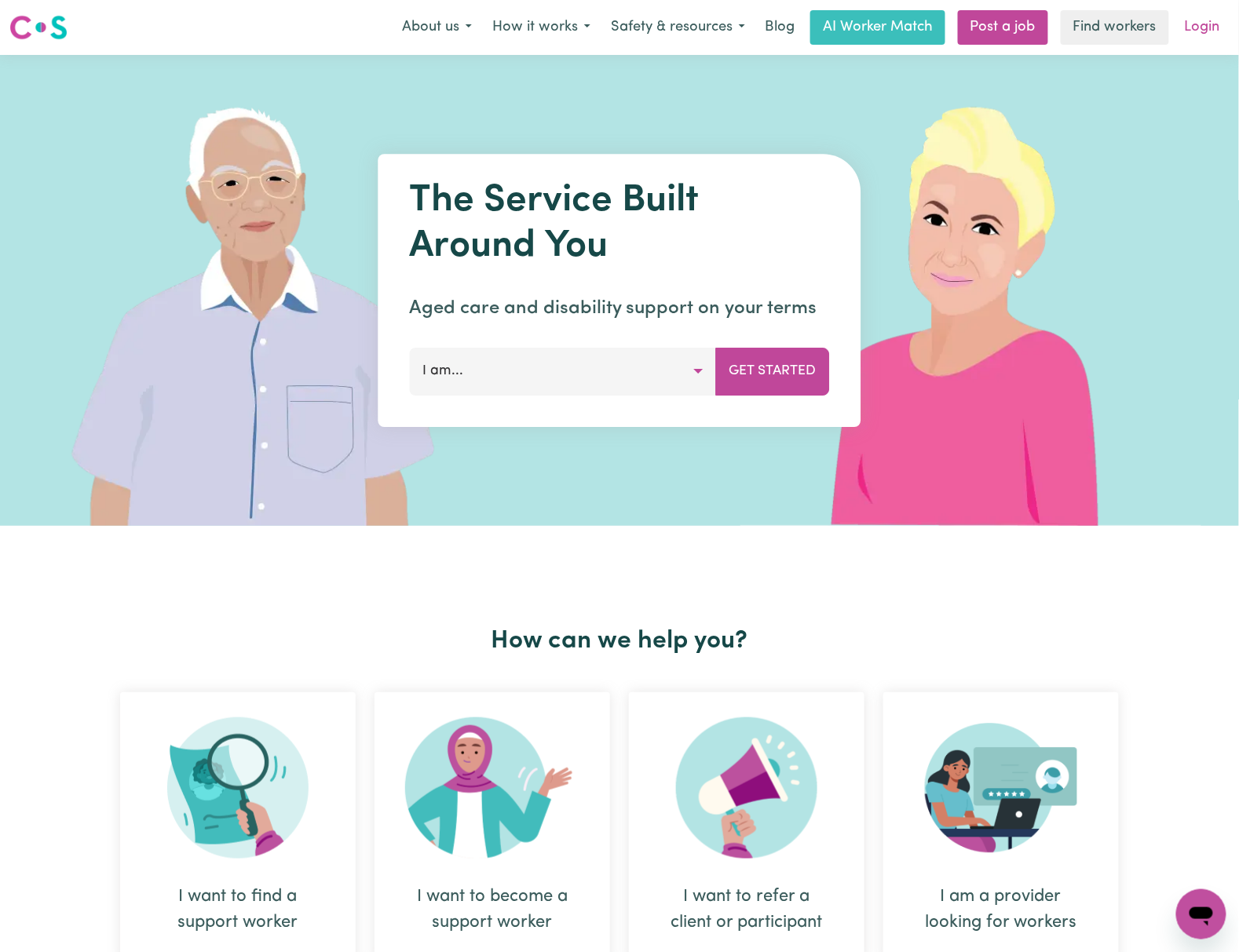
click at [1191, 33] on link "Login" at bounding box center [1201, 27] width 54 height 35
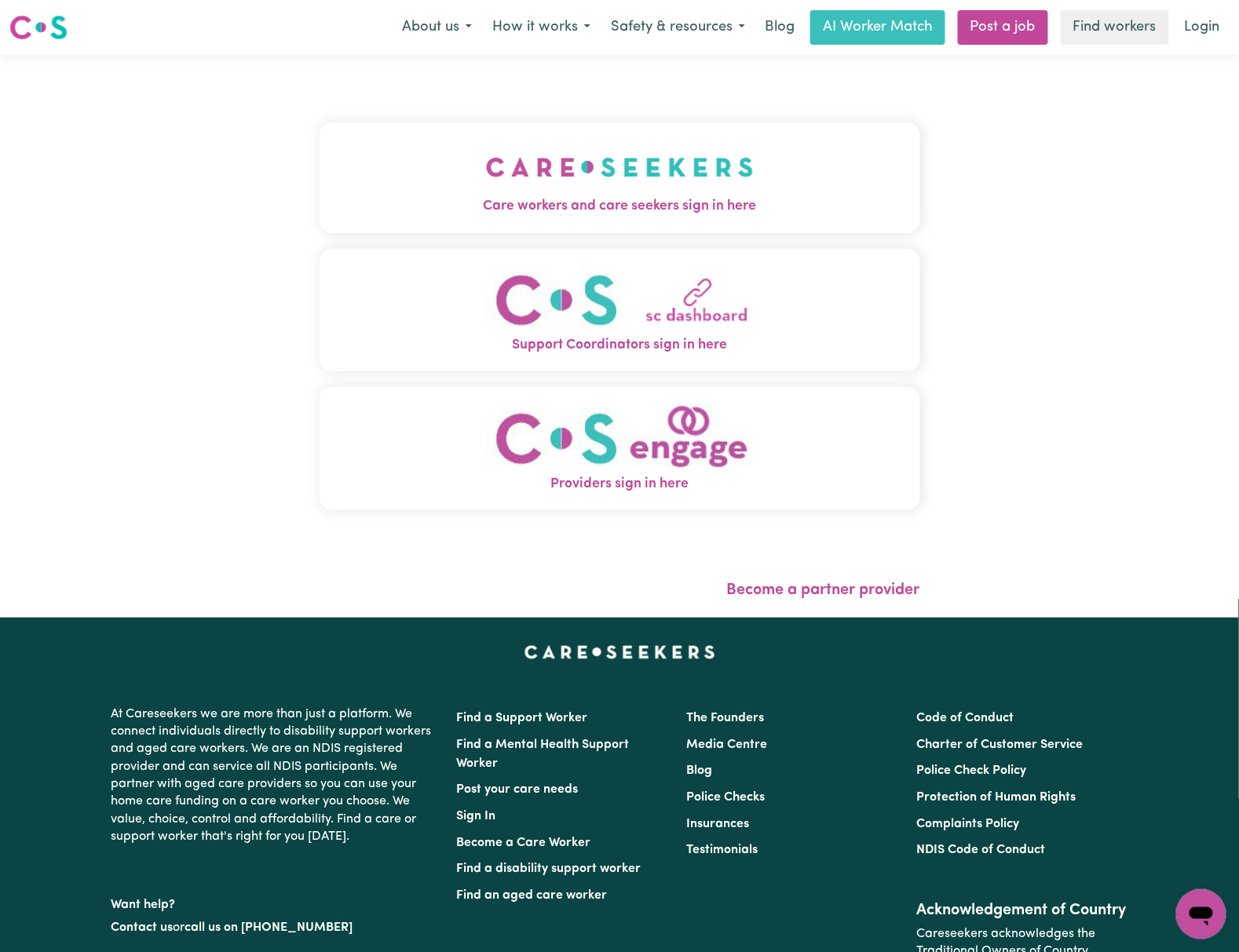
click at [503, 151] on button "Care workers and care seekers sign in here" at bounding box center [620, 178] width 601 height 110
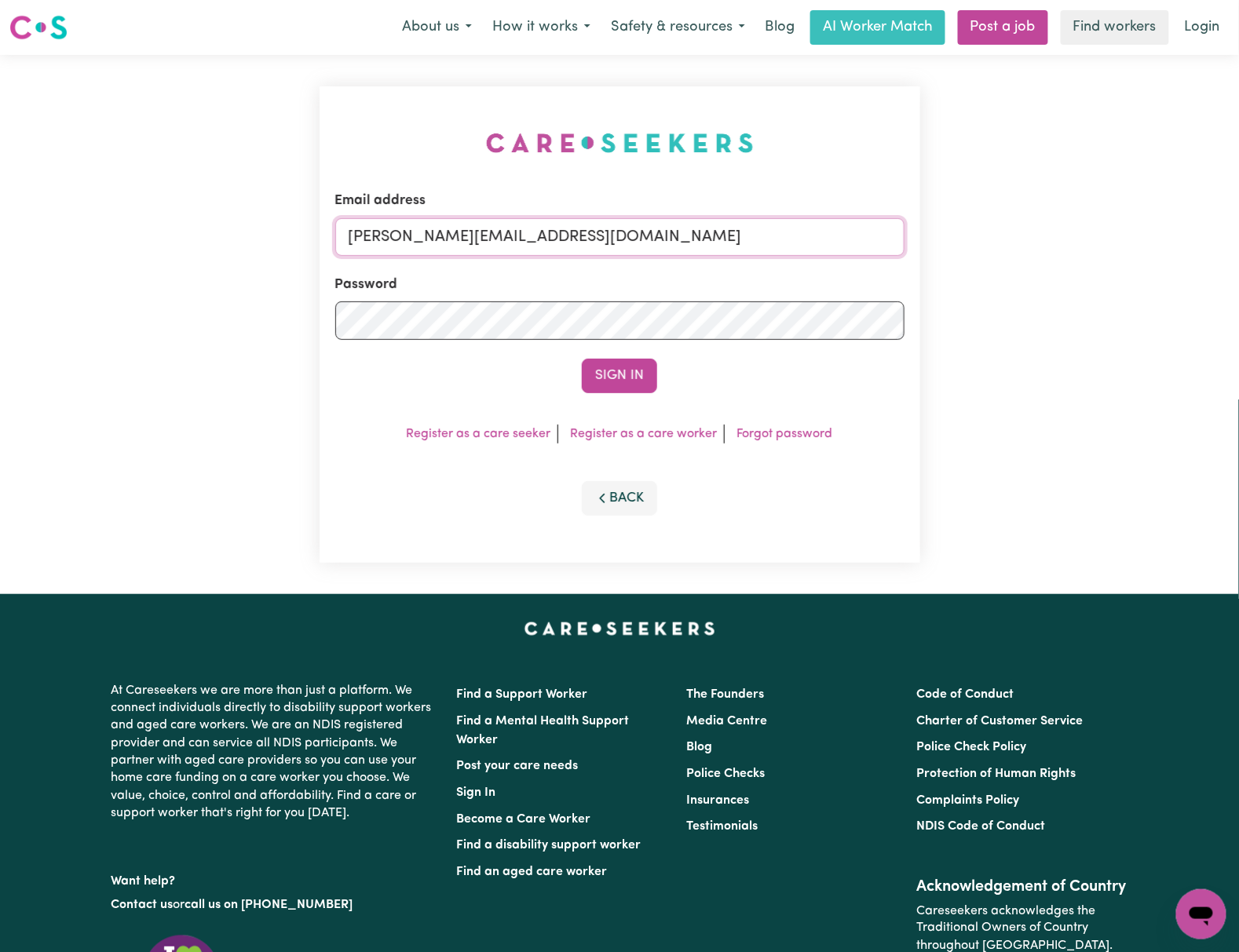
click at [468, 243] on input "[PERSON_NAME][EMAIL_ADDRESS][DOMAIN_NAME]" at bounding box center [619, 236] width 569 height 38
drag, startPoint x: 485, startPoint y: 245, endPoint x: 773, endPoint y: 298, distance: 292.8
click at [802, 258] on form "Email address [EMAIL_ADDRESS][PERSON_NAME][DOMAIN_NAME] Password Sign In" at bounding box center [619, 291] width 569 height 202
type input "superuser~[EMAIL_ADDRESS][DOMAIN_NAME]"
click at [616, 381] on button "Sign In" at bounding box center [619, 376] width 75 height 35
